Goal: Complete application form

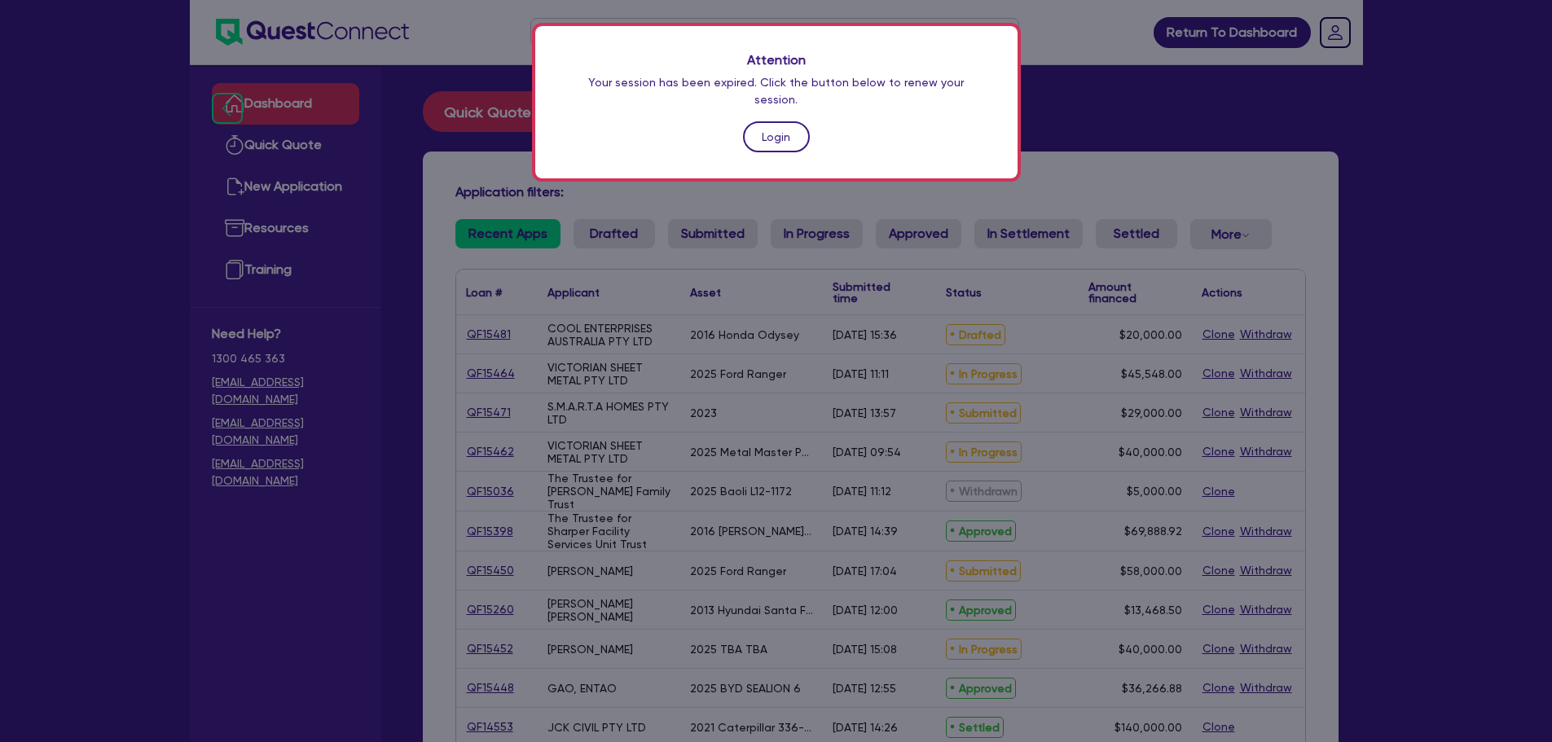
click at [790, 124] on link "Login" at bounding box center [776, 136] width 67 height 31
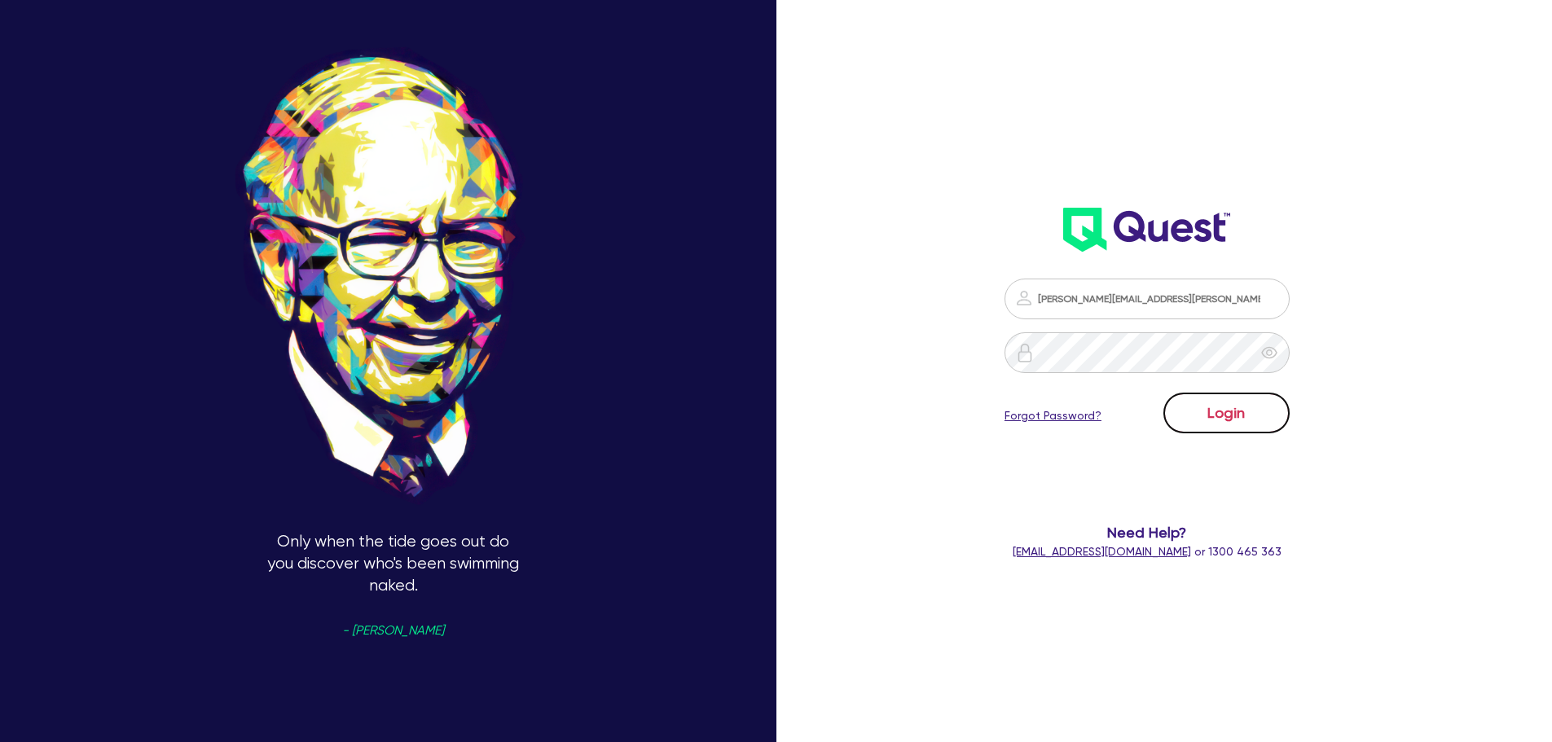
click at [1232, 400] on button "Login" at bounding box center [1227, 413] width 126 height 41
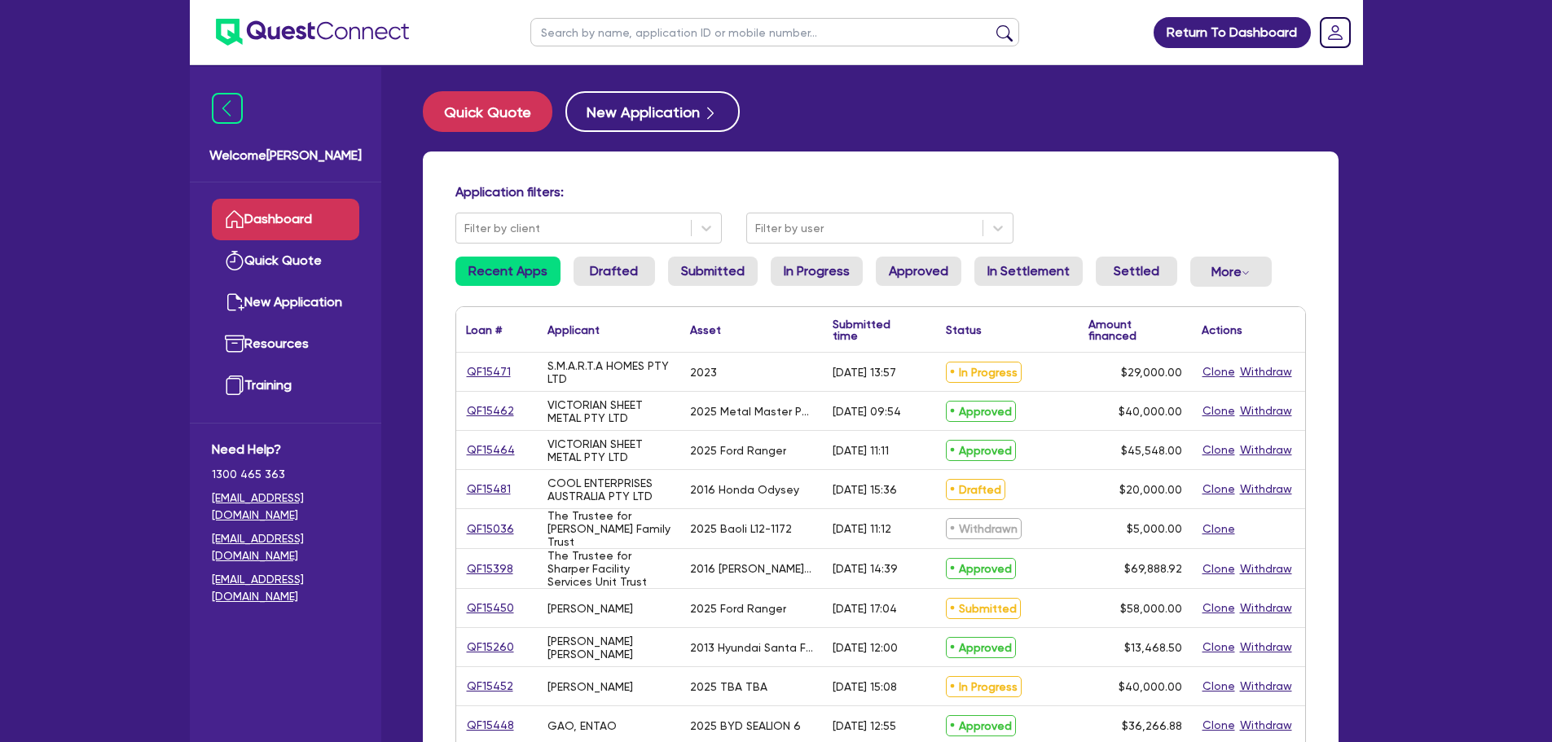
click at [297, 208] on link "Dashboard" at bounding box center [285, 220] width 147 height 42
click at [496, 367] on link "QF15471" at bounding box center [489, 372] width 46 height 19
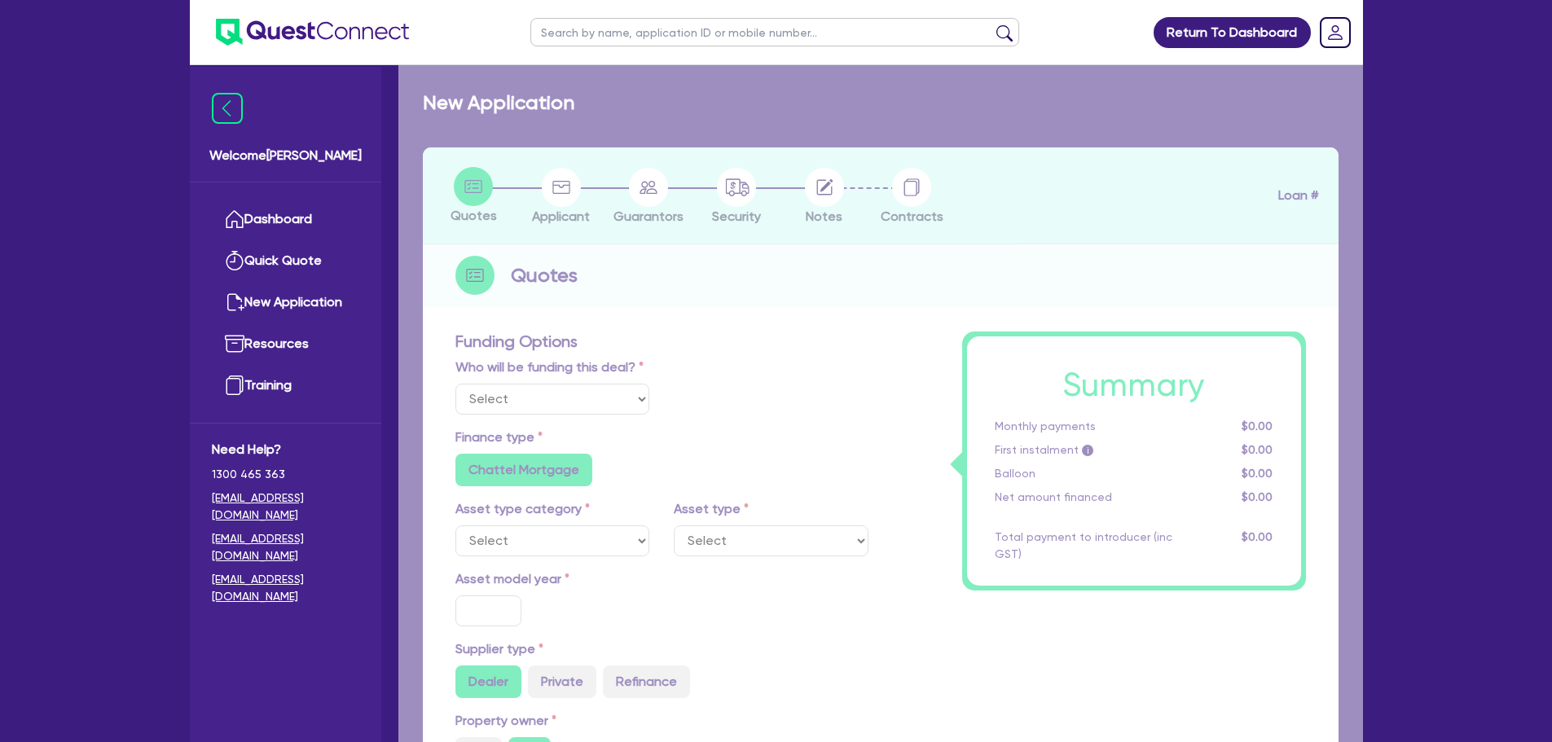
select select "Quest Finance - Own Book"
select select "CARS_AND_LIGHT_TRUCKS"
type input "2023"
radio input "true"
type input "29,000"
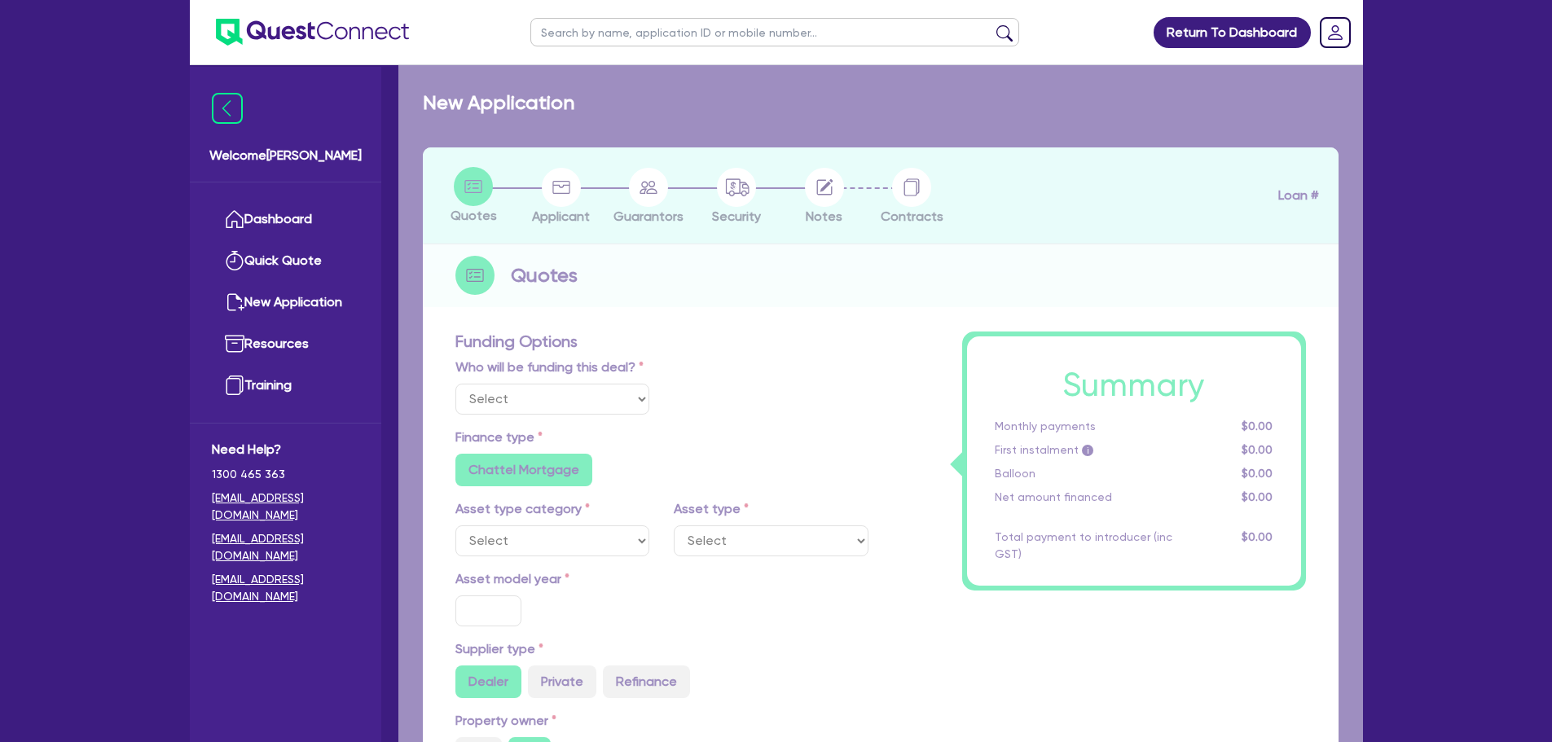
type input "10"
type input "2,900"
type input "17.95"
type input "1,200"
select select "PASSENGER_VEHICLES"
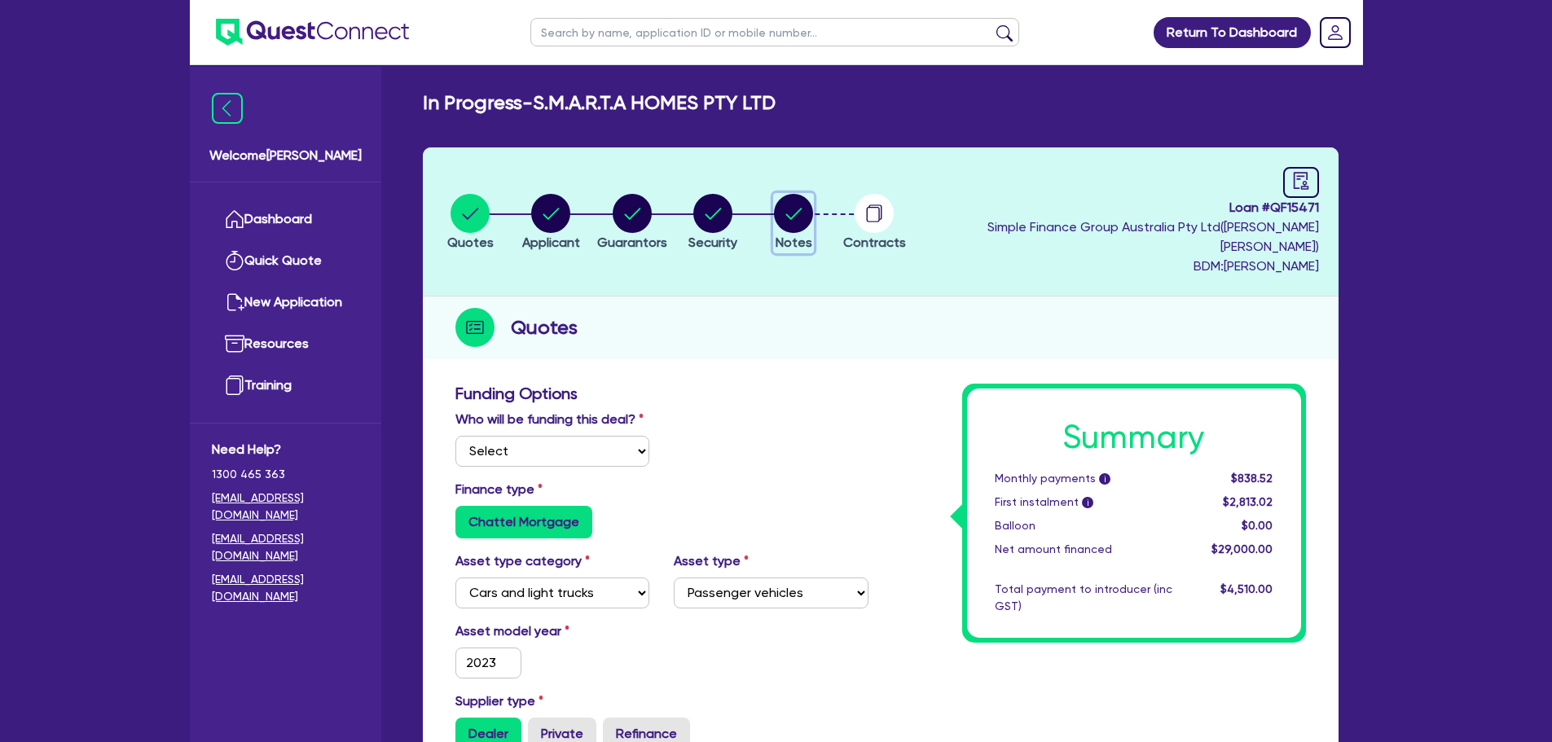
click at [813, 195] on circle "button" at bounding box center [793, 213] width 39 height 39
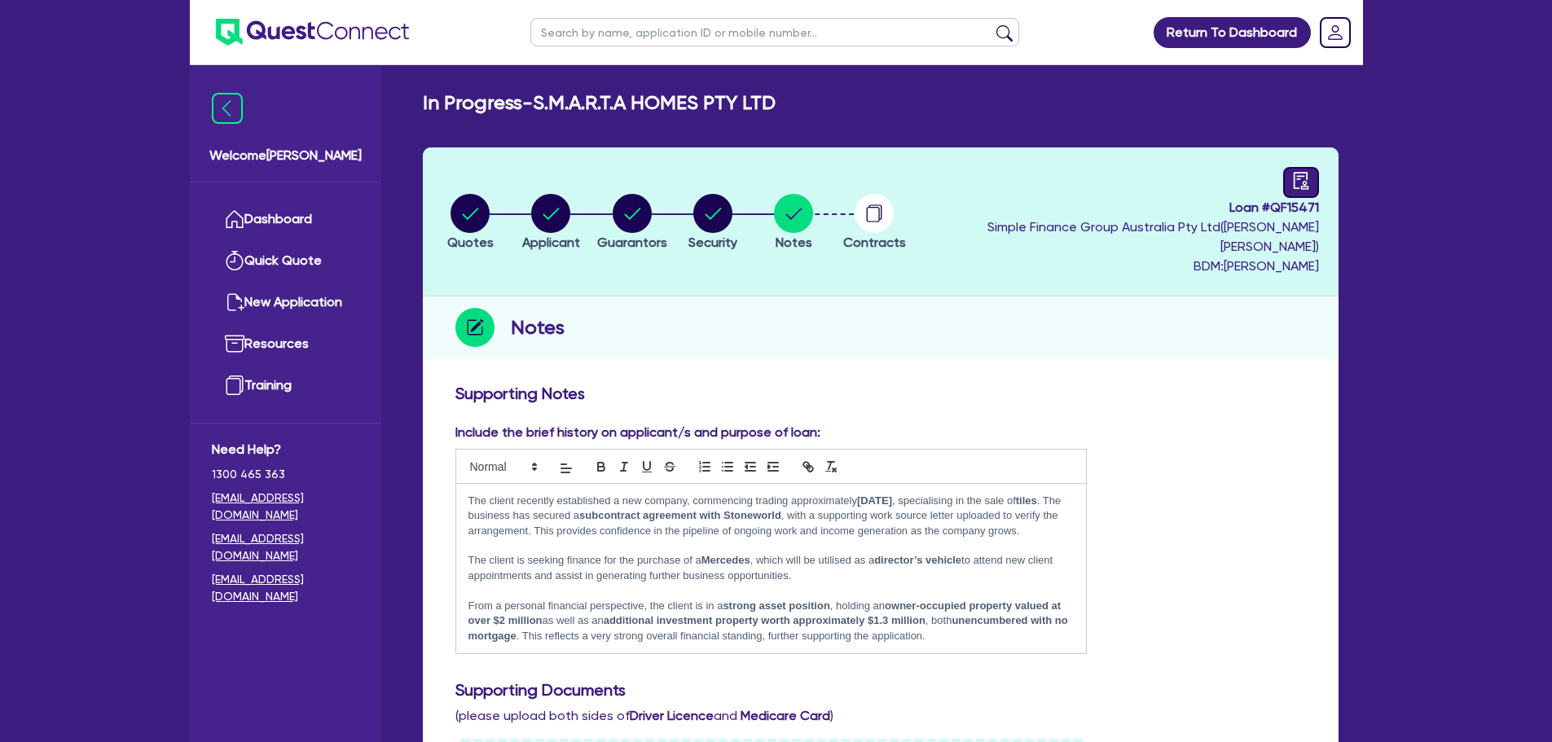
click at [1296, 178] on icon "audit" at bounding box center [1301, 181] width 18 height 18
select select "IN_PROGRESS_CREDIT_WAITING_FOR_MORE_INFO"
select select "Quest Finance - Own Book"
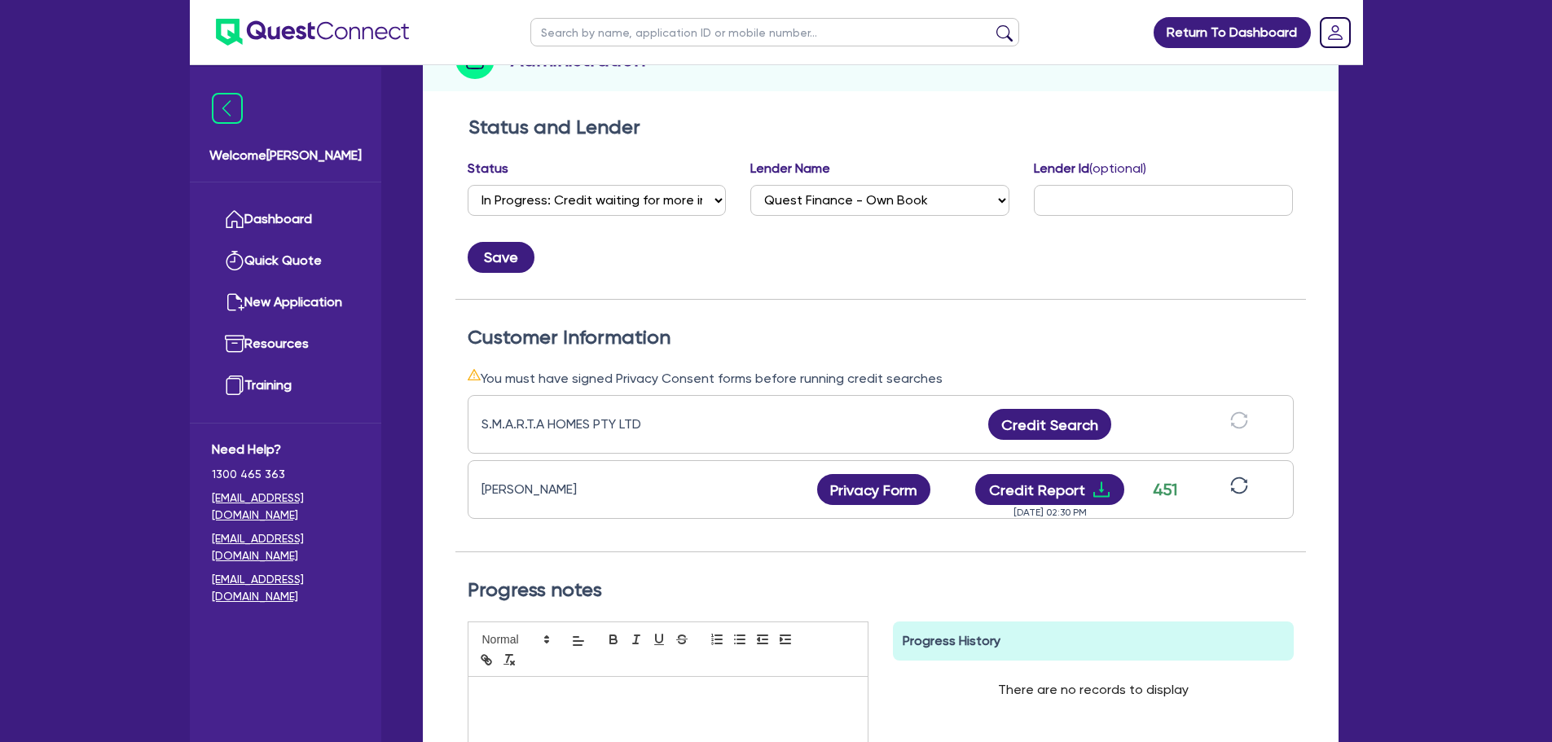
scroll to position [407, 0]
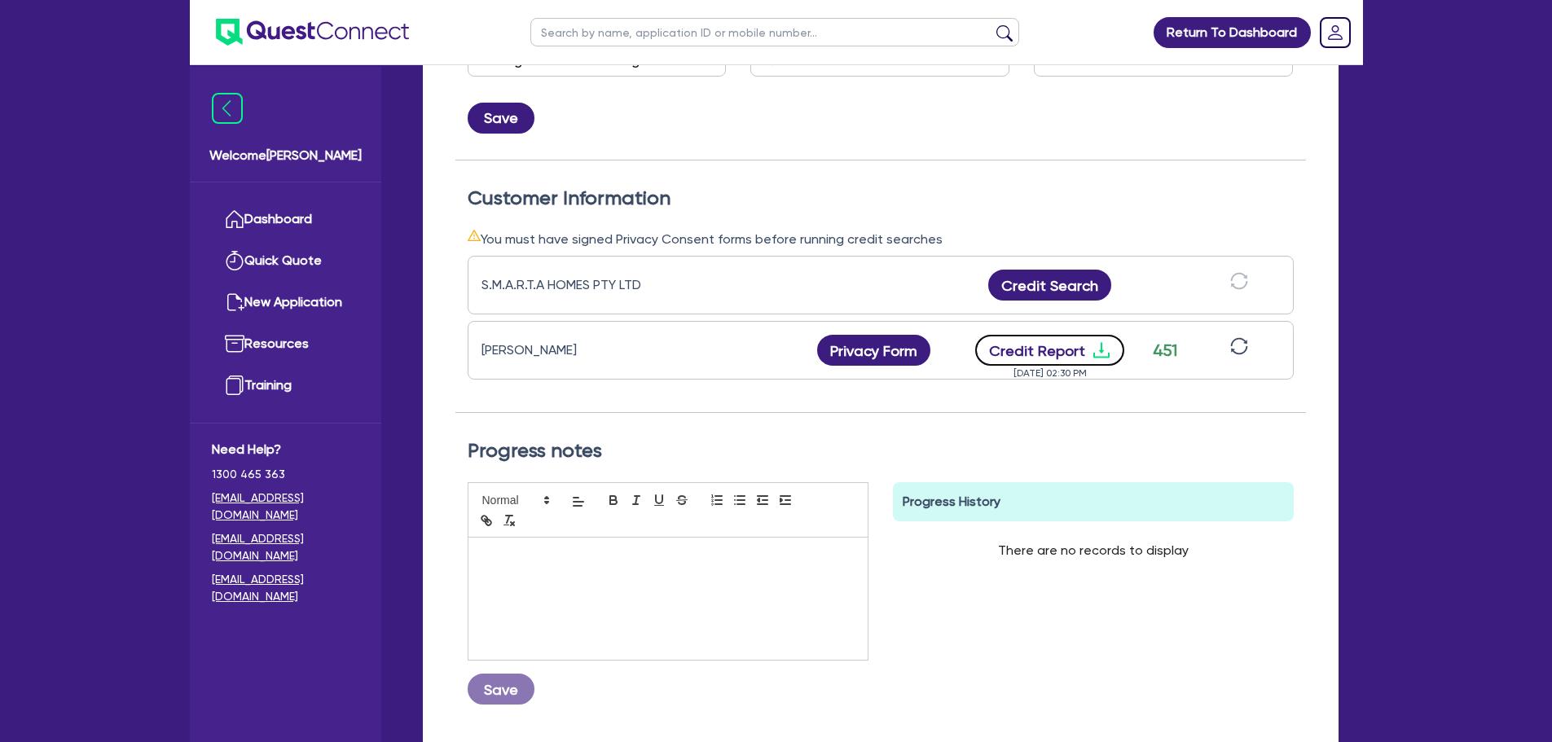
click at [1098, 343] on icon "download" at bounding box center [1101, 350] width 16 height 15
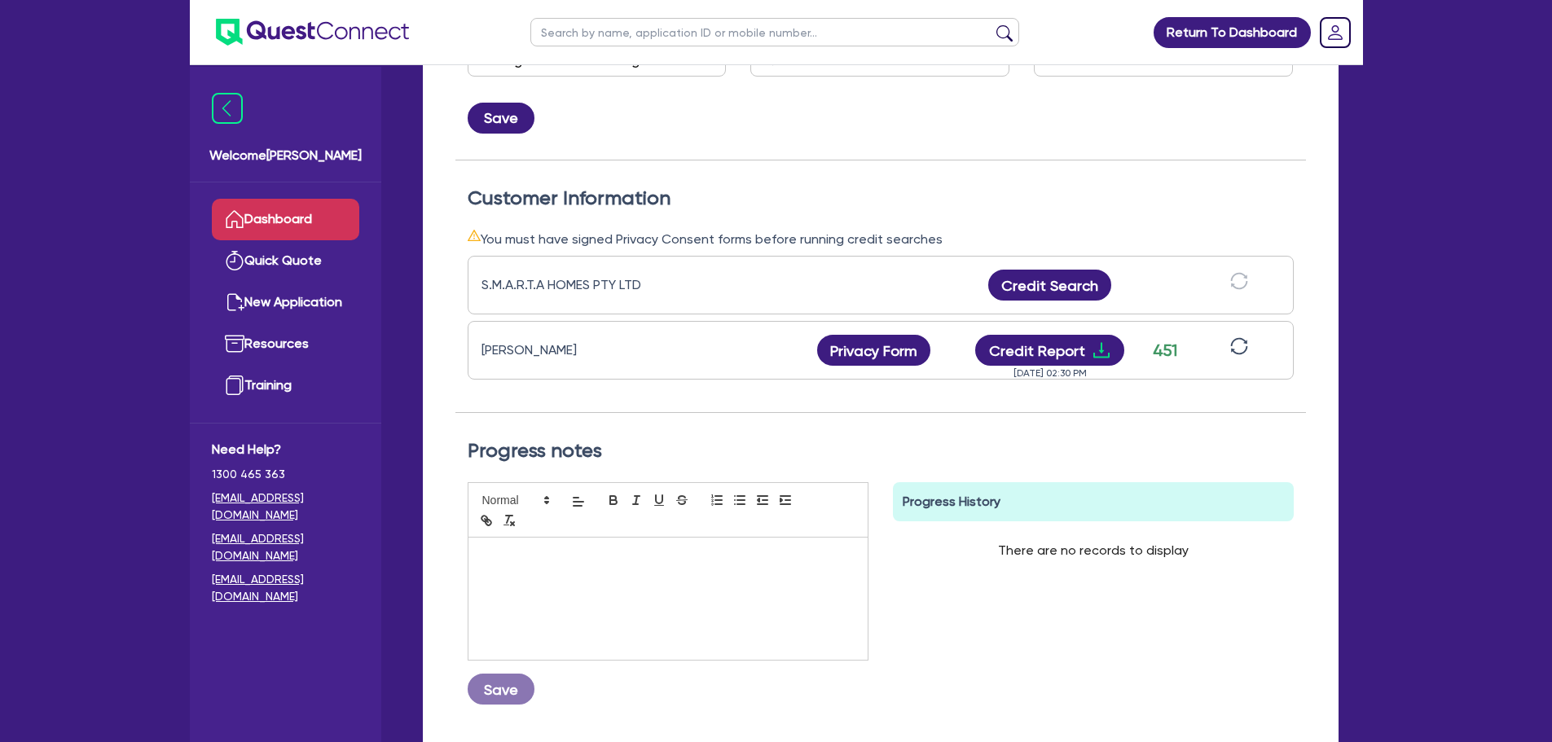
click at [309, 221] on link "Dashboard" at bounding box center [285, 220] width 147 height 42
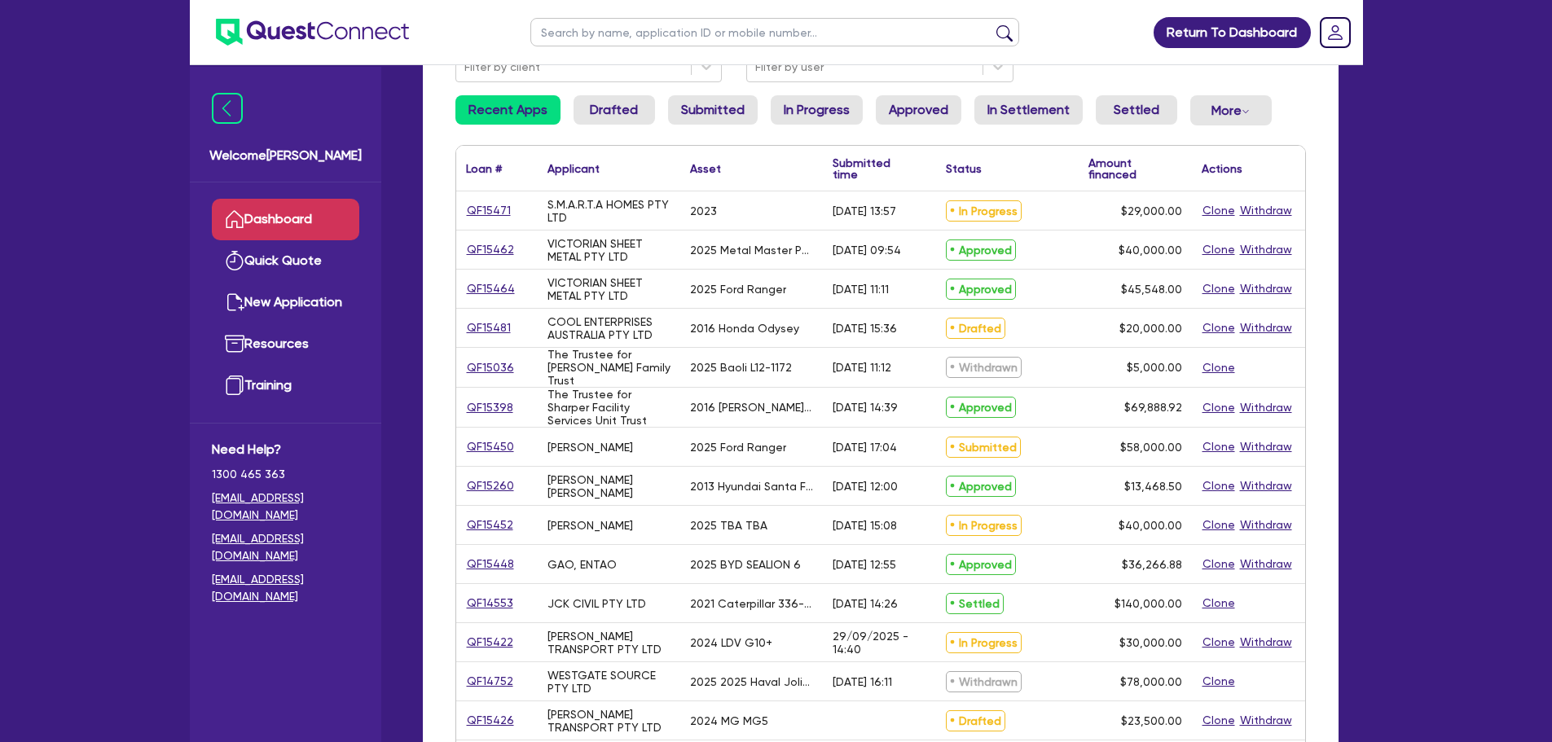
scroll to position [163, 0]
click at [497, 443] on link "QF15450" at bounding box center [490, 445] width 49 height 19
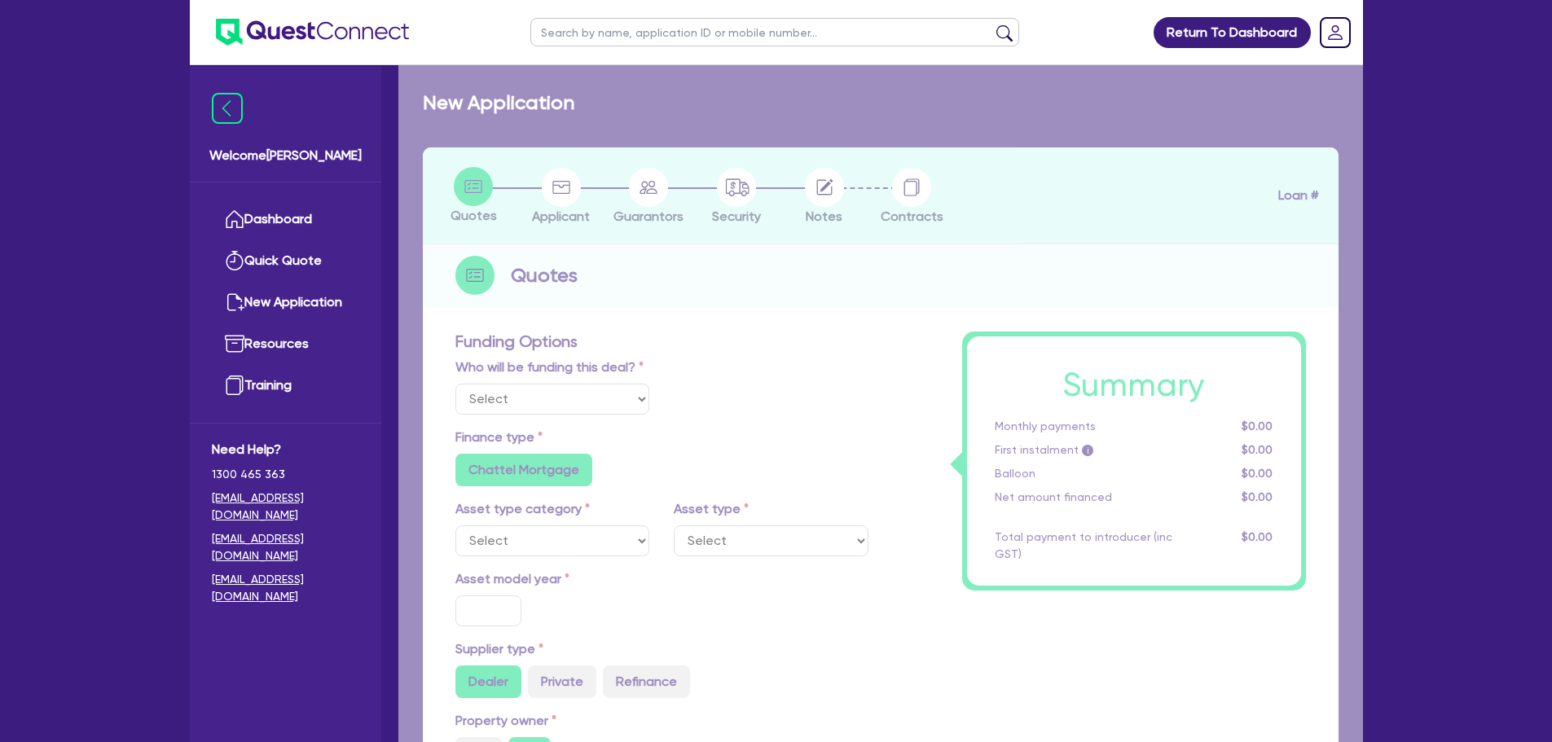
select select "Quest Finance - Own Book"
select select "CARS_AND_LIGHT_TRUCKS"
type input "2025"
radio input "true"
type input "58,000"
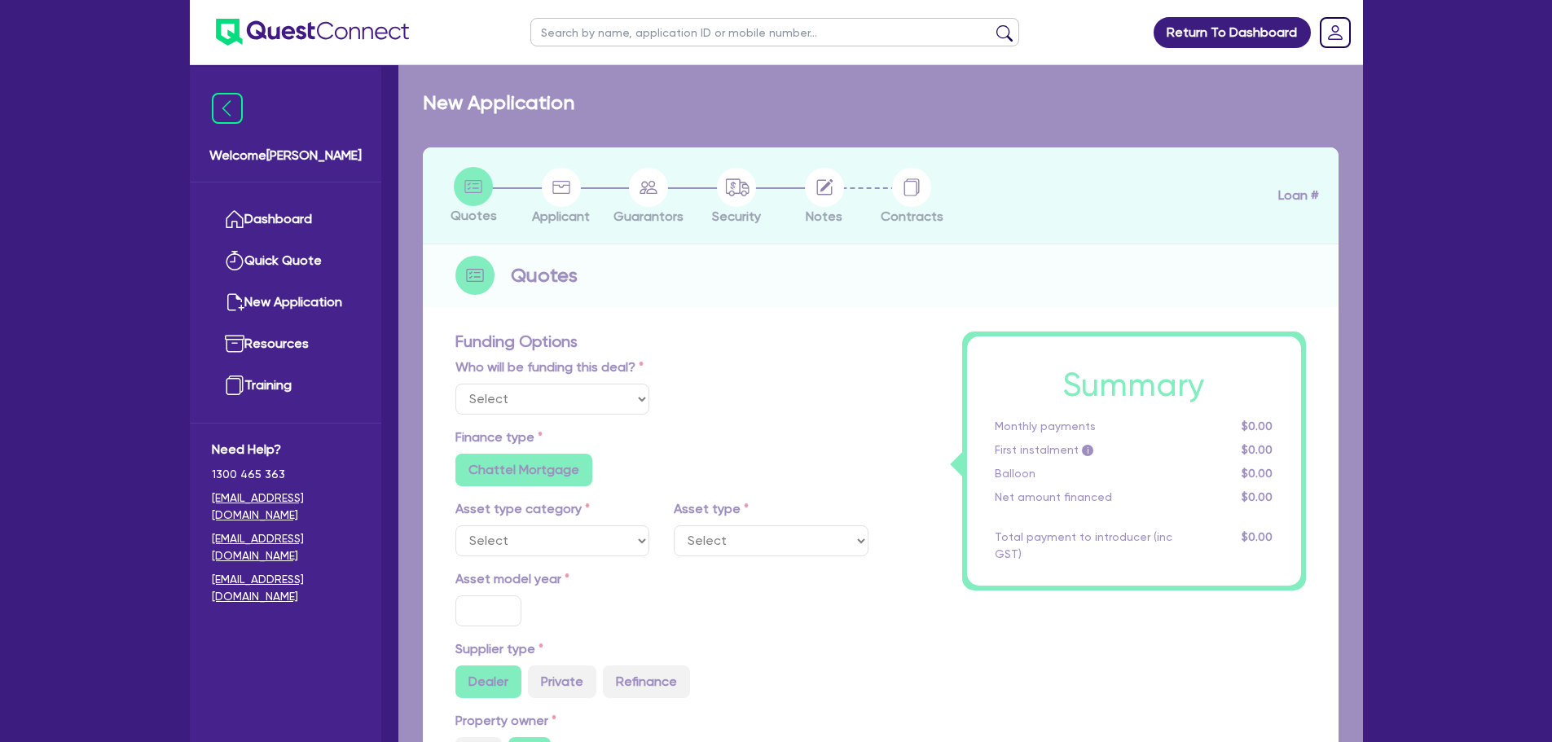
type input "30"
type input "17,400"
type input "8"
type input "4,640"
type input "17.95"
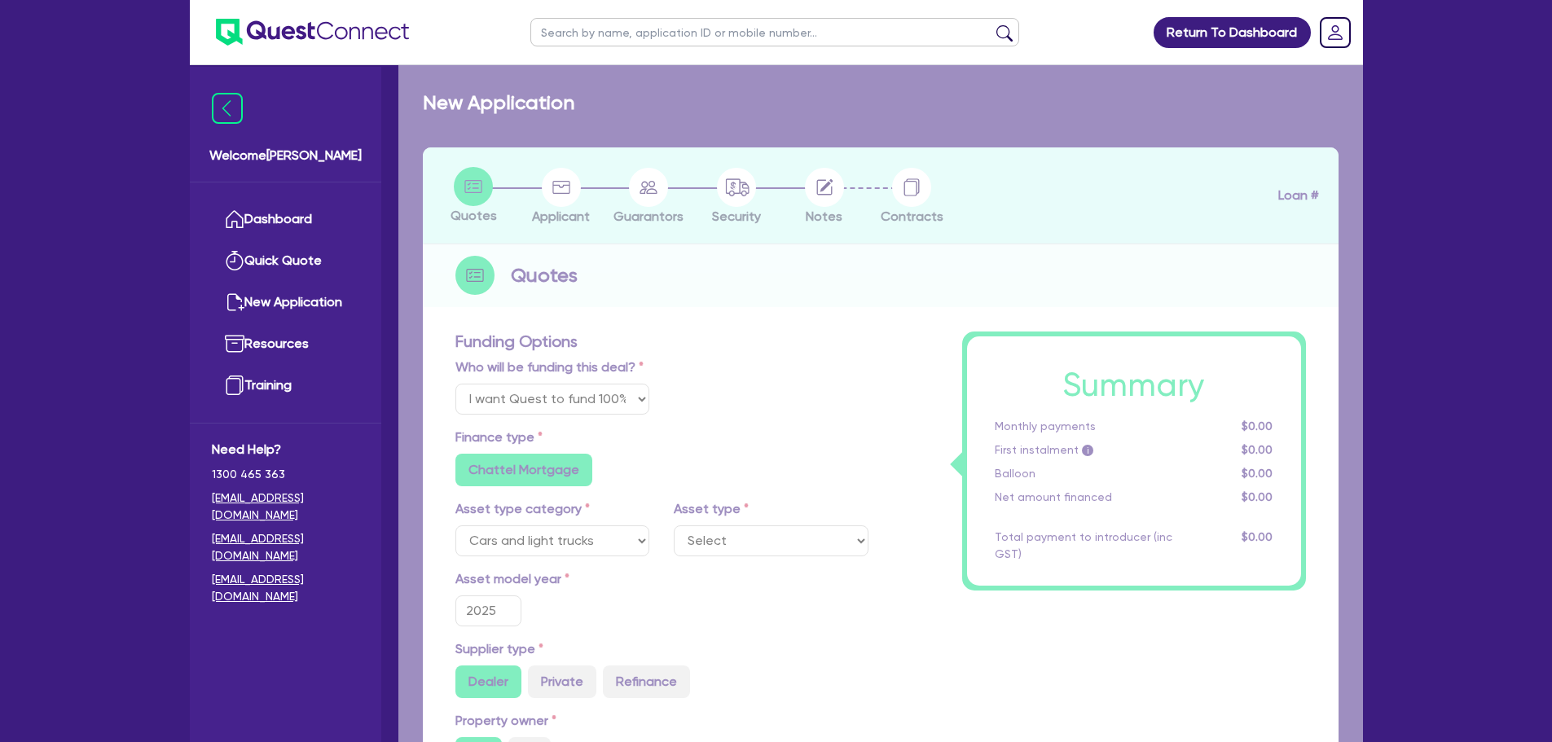
select select "PASSENGER_VEHICLES"
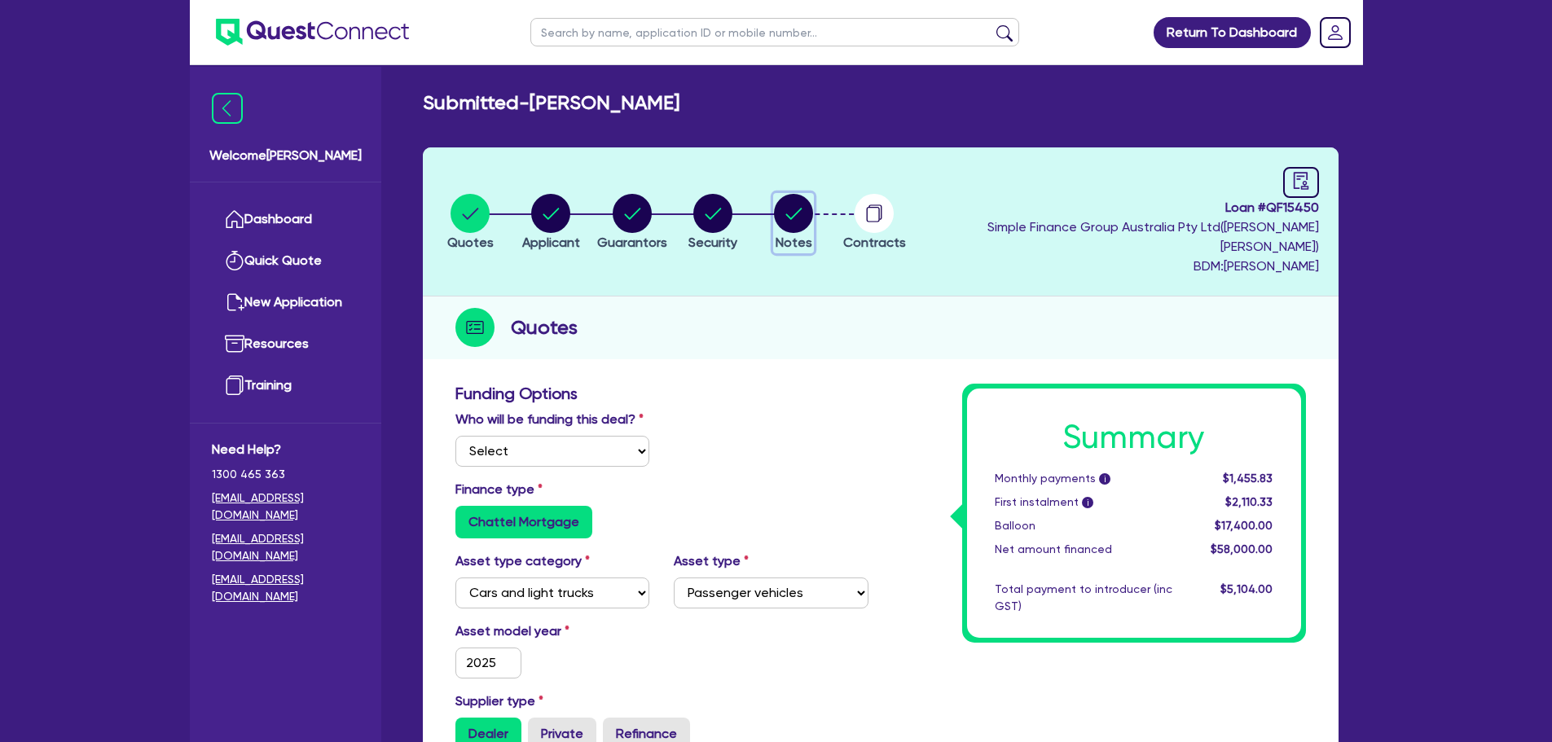
click at [813, 194] on circle "button" at bounding box center [793, 213] width 39 height 39
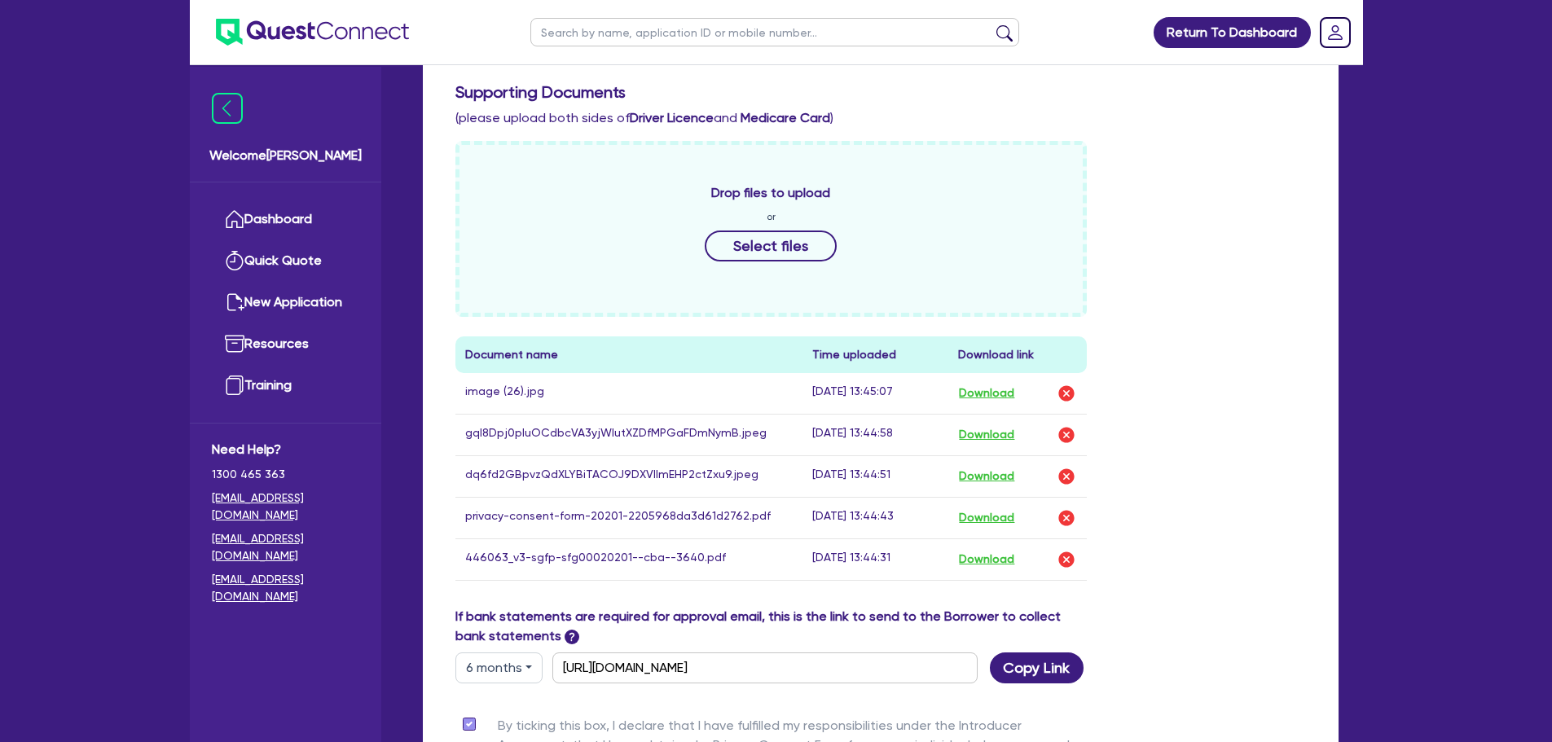
scroll to position [407, 0]
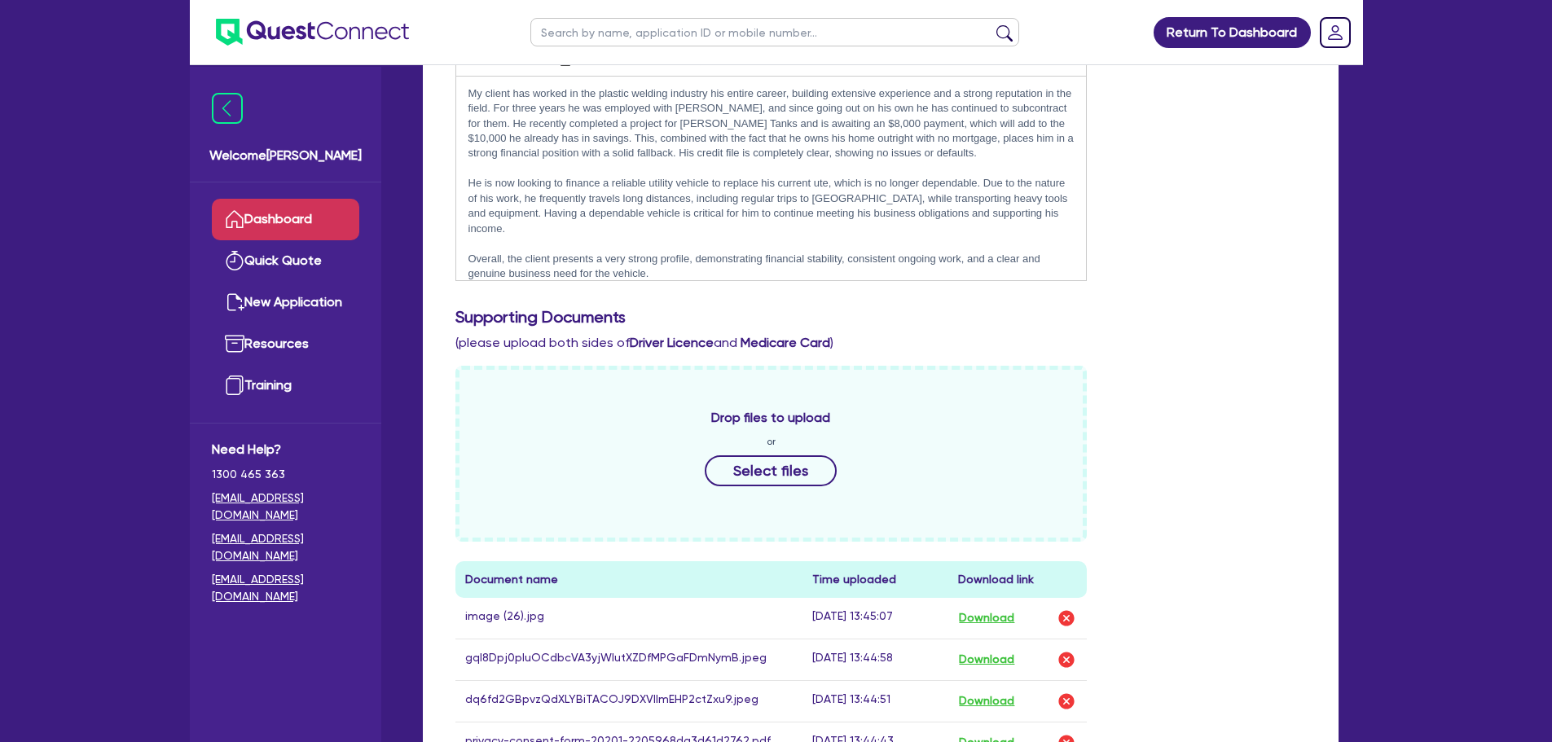
click at [310, 229] on link "Dashboard" at bounding box center [285, 220] width 147 height 42
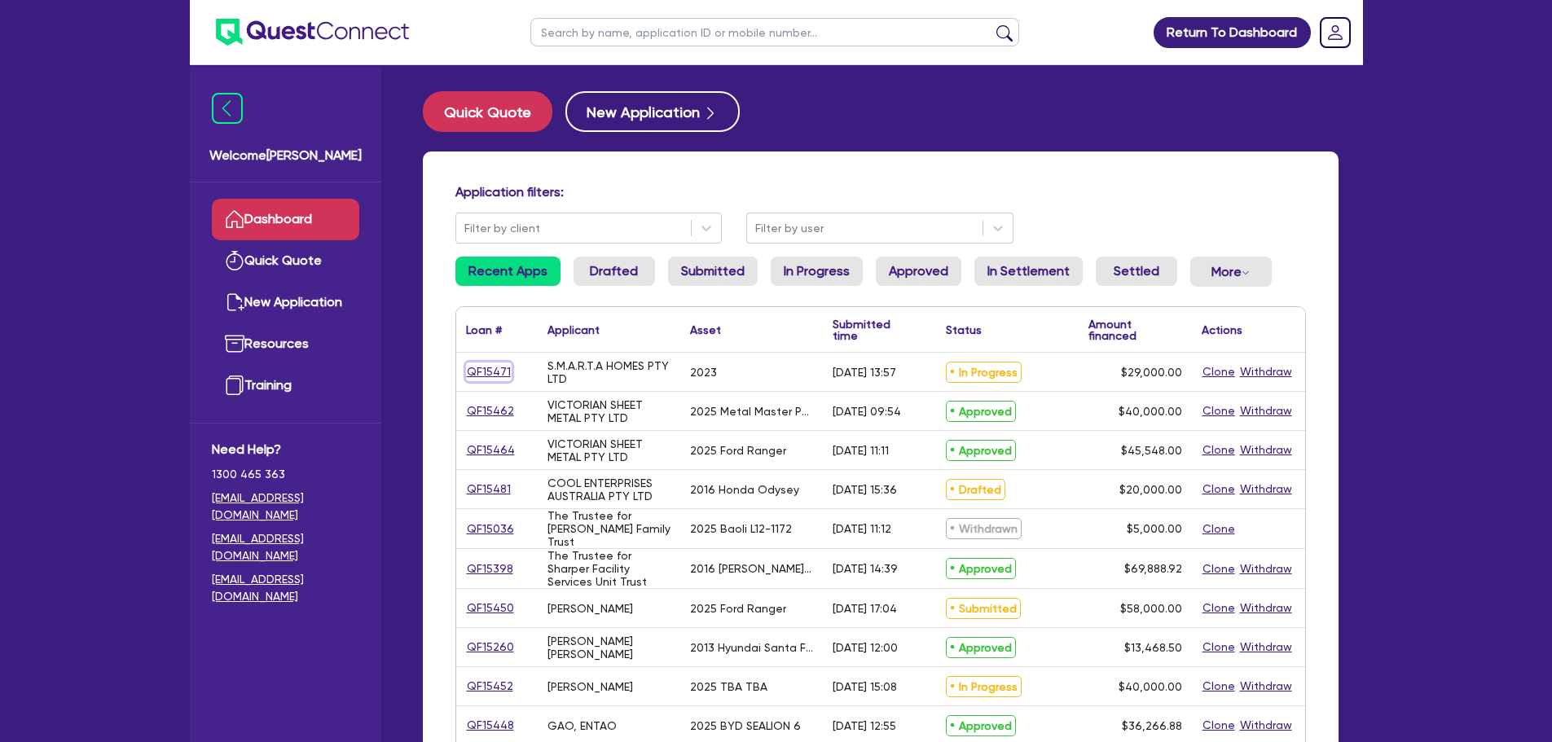
click at [494, 370] on link "QF15471" at bounding box center [489, 372] width 46 height 19
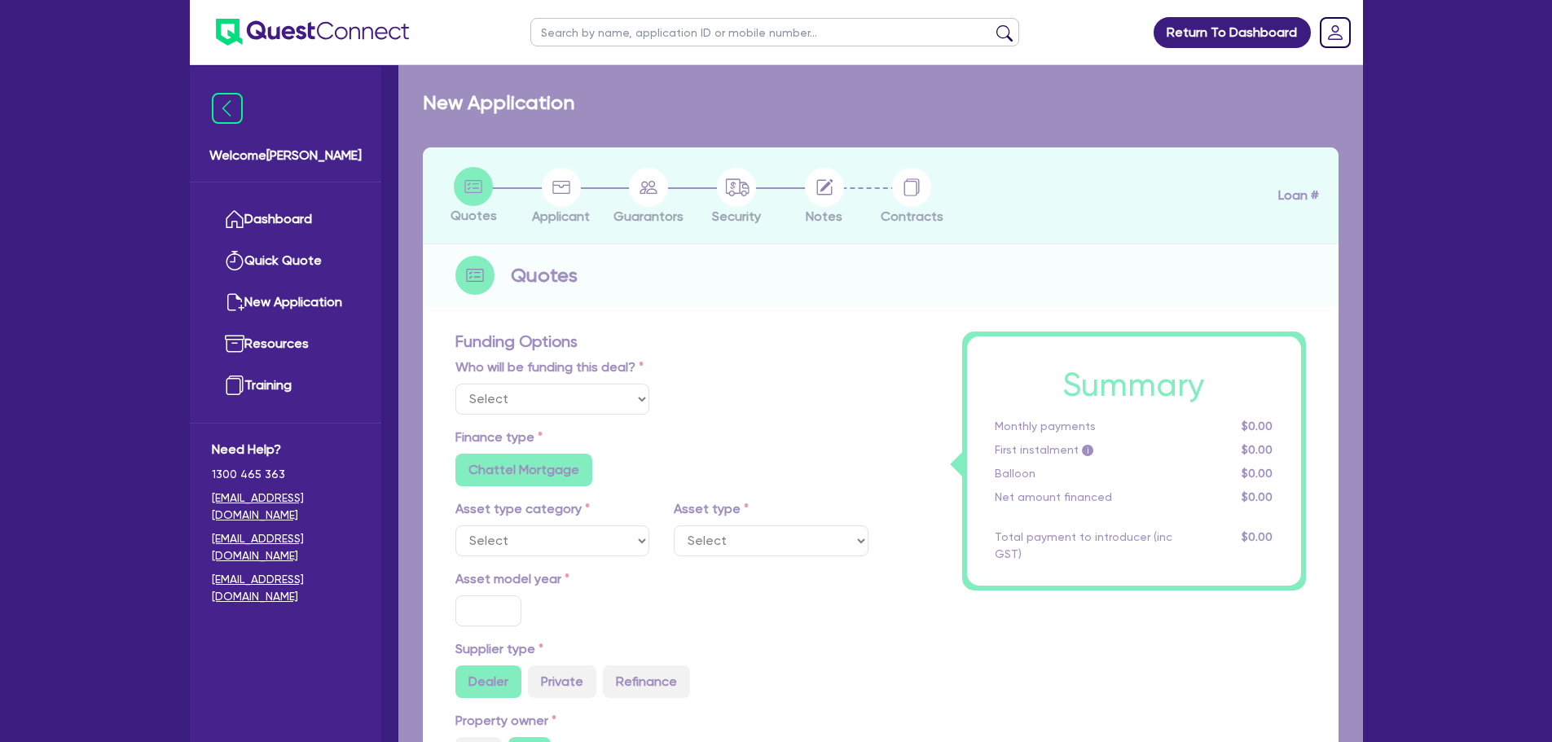
select select "Quest Finance - Own Book"
select select "CARS_AND_LIGHT_TRUCKS"
type input "2023"
radio input "true"
type input "29,000"
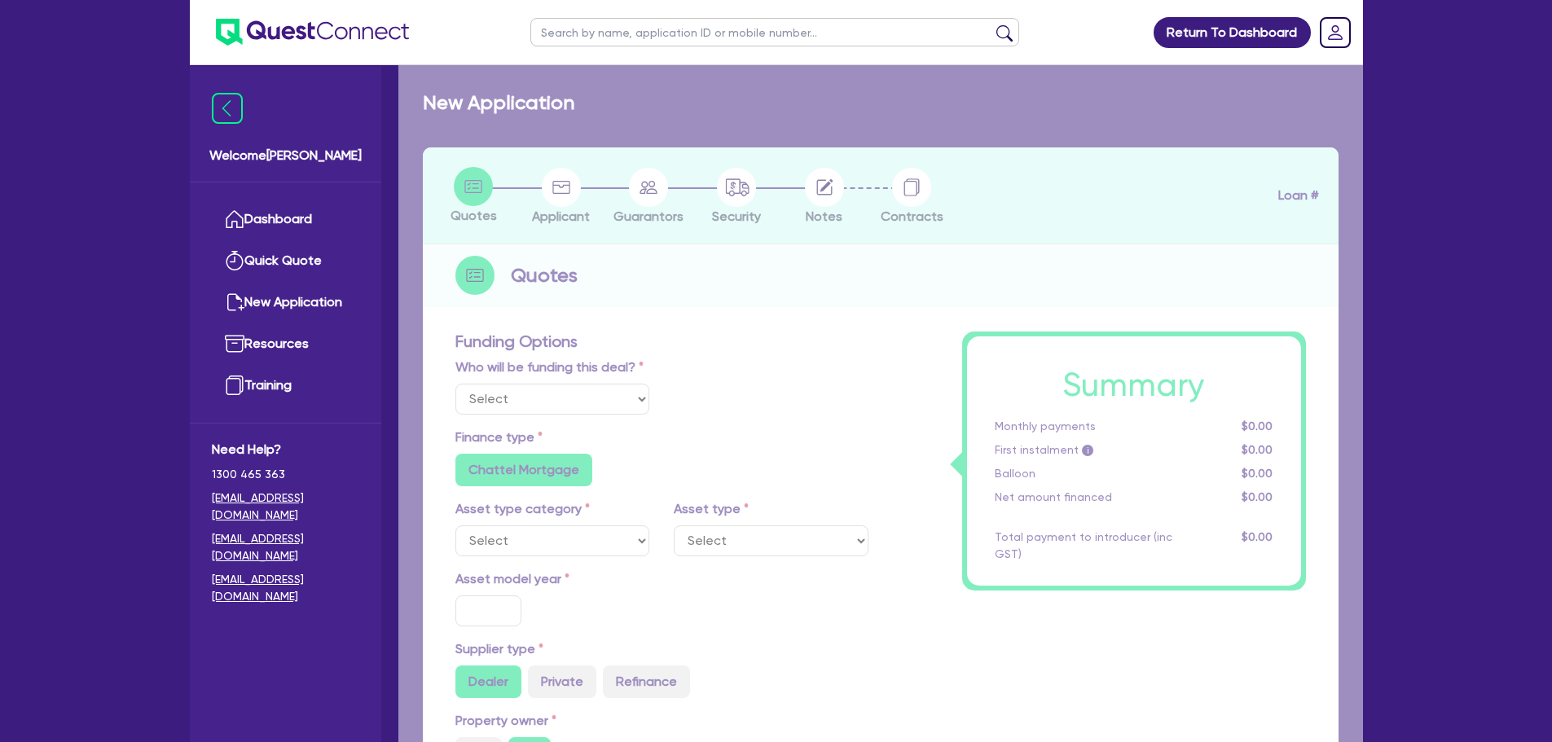
type input "10"
type input "2,900"
type input "17.95"
type input "1,200"
select select "PASSENGER_VEHICLES"
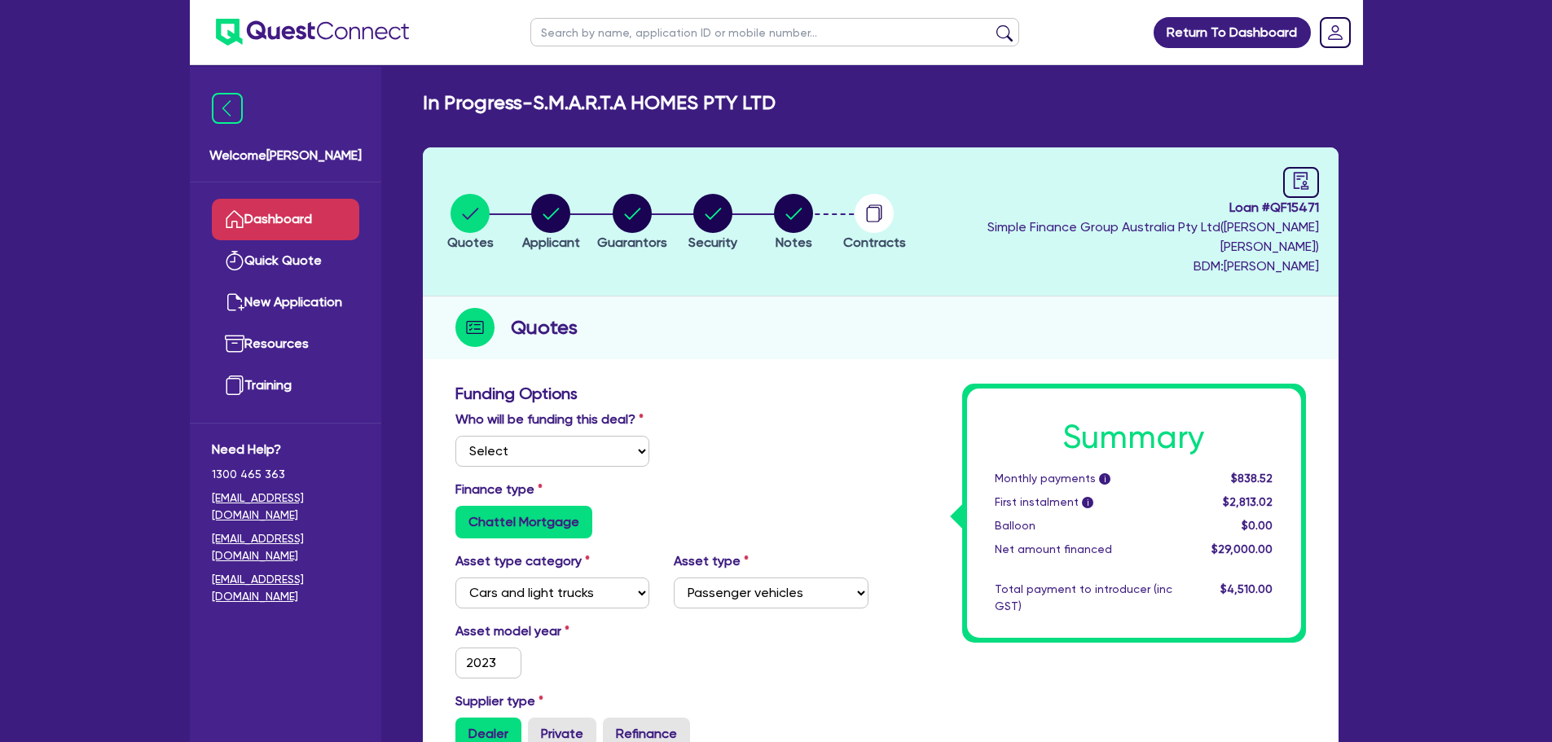
click at [272, 205] on link "Dashboard" at bounding box center [285, 220] width 147 height 42
